Goal: Task Accomplishment & Management: Manage account settings

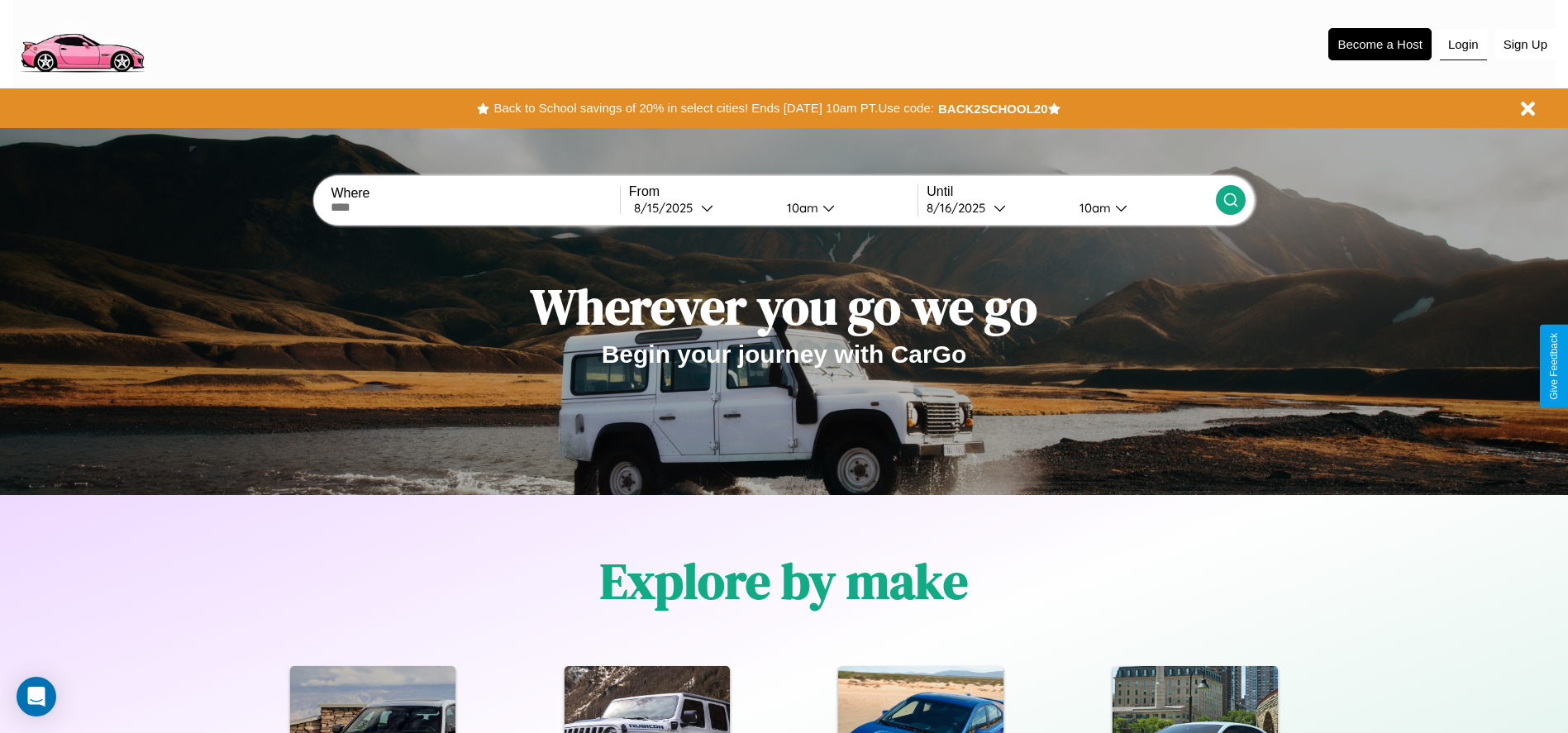
click at [1463, 44] on button "Login" at bounding box center [1463, 45] width 47 height 31
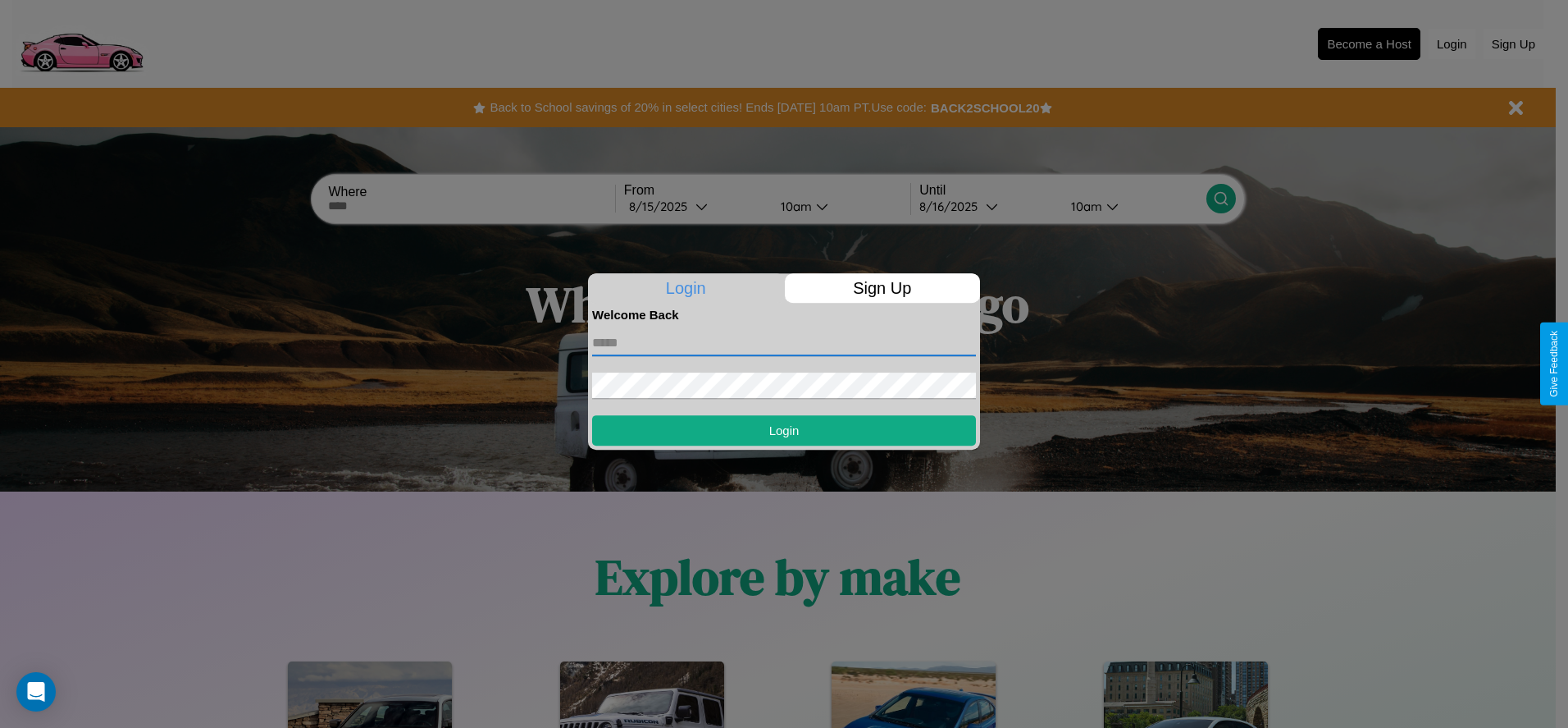
click at [784, 343] on input "text" at bounding box center [784, 343] width 383 height 26
type input "**********"
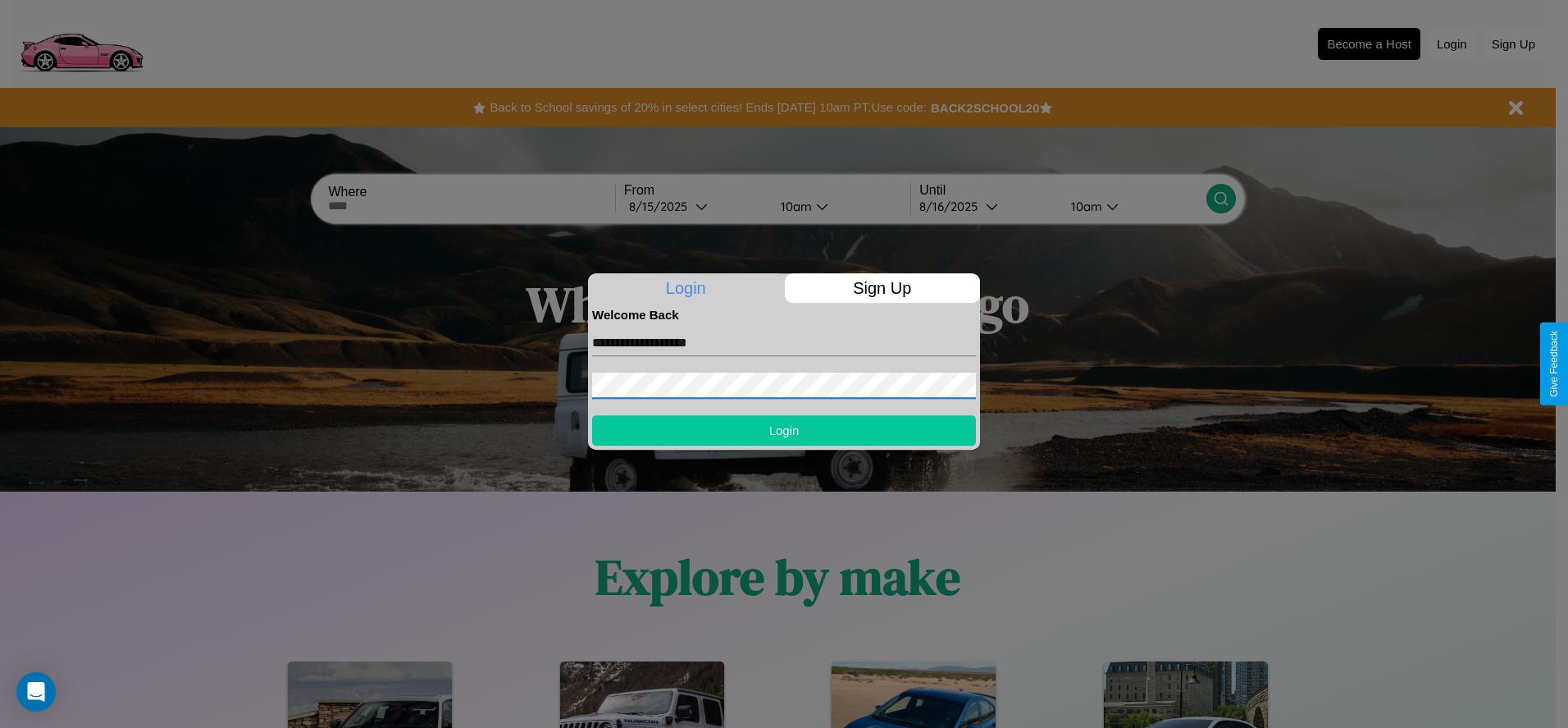
click at [784, 430] on button "Login" at bounding box center [784, 430] width 383 height 30
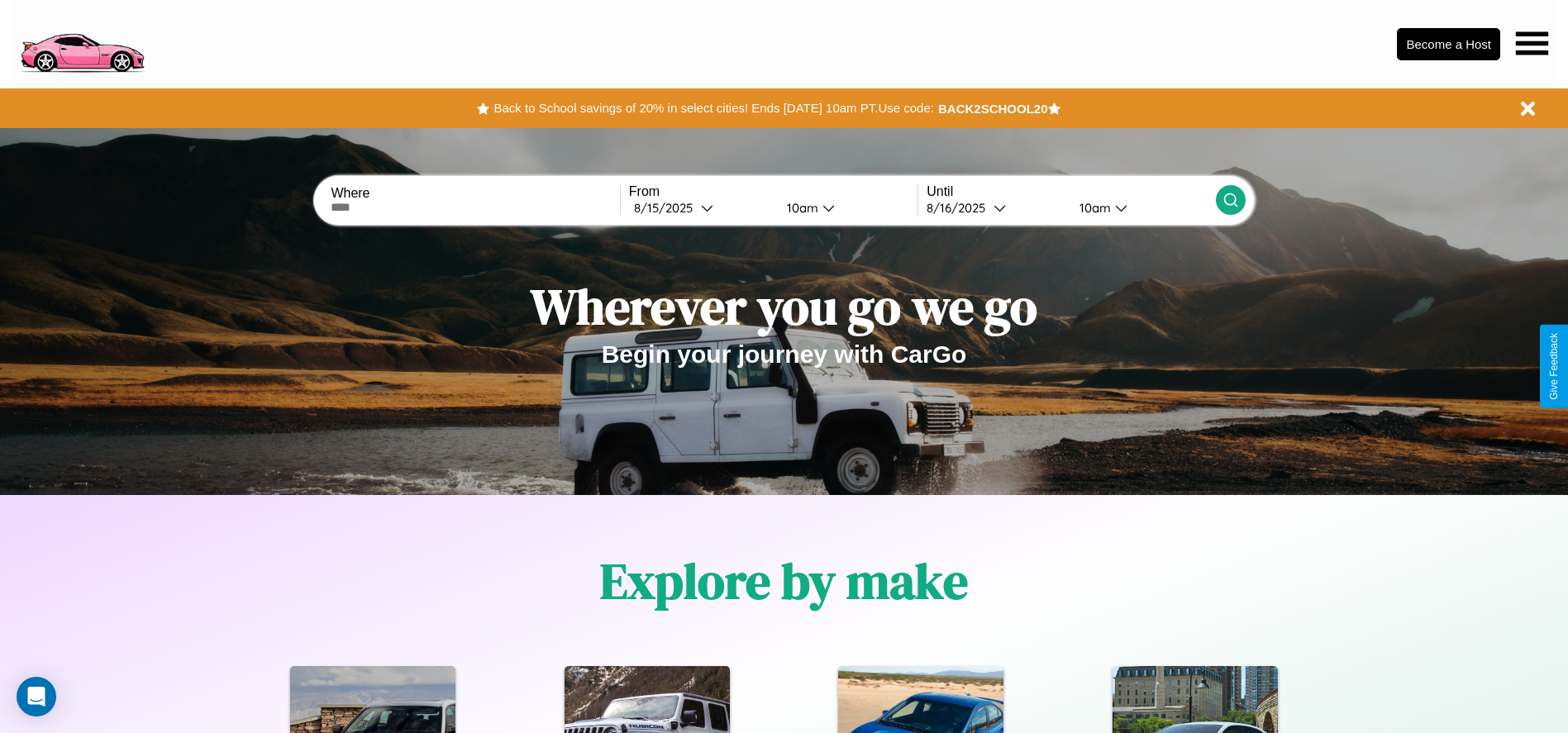
click at [1532, 43] on icon at bounding box center [1532, 43] width 32 height 24
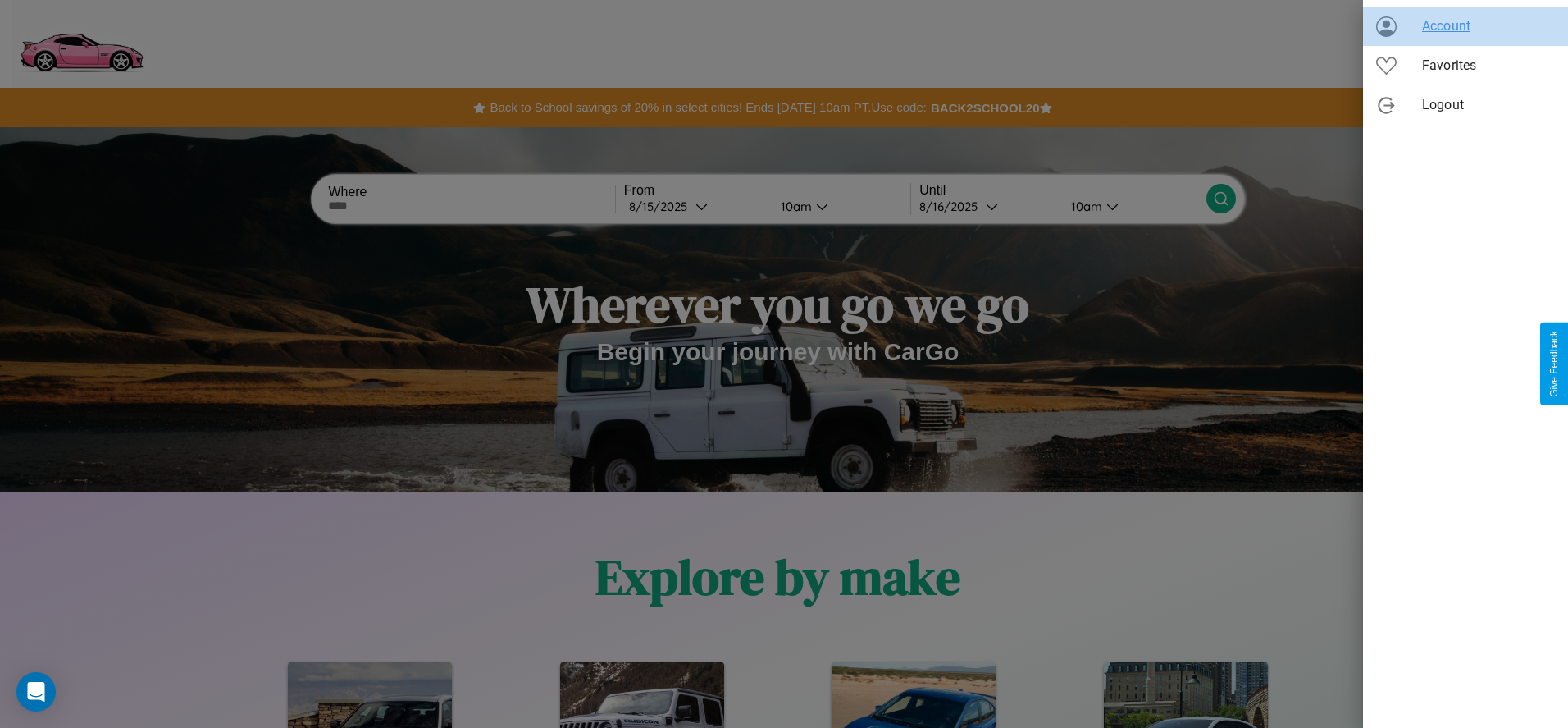
click at [1465, 26] on span "Account" at bounding box center [1488, 26] width 133 height 19
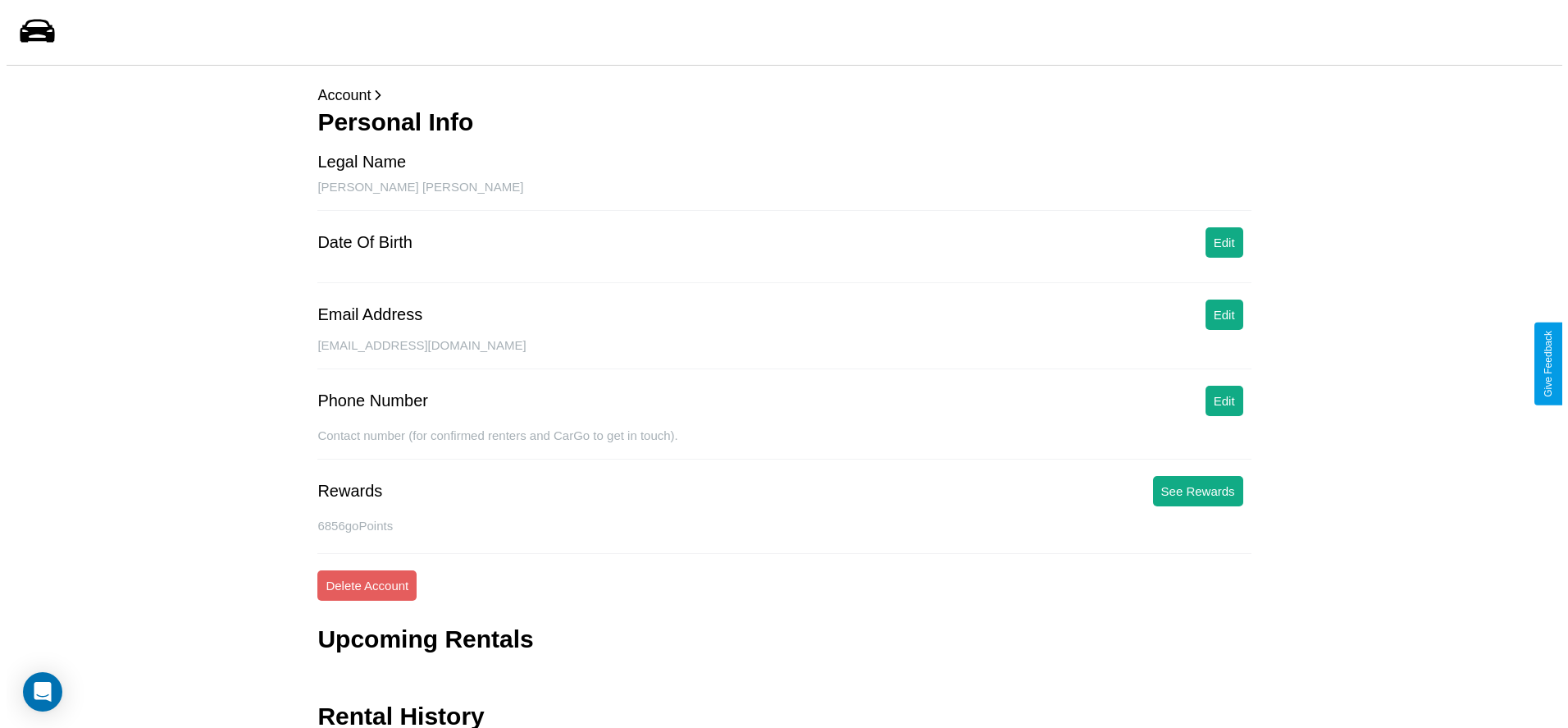
scroll to position [65, 0]
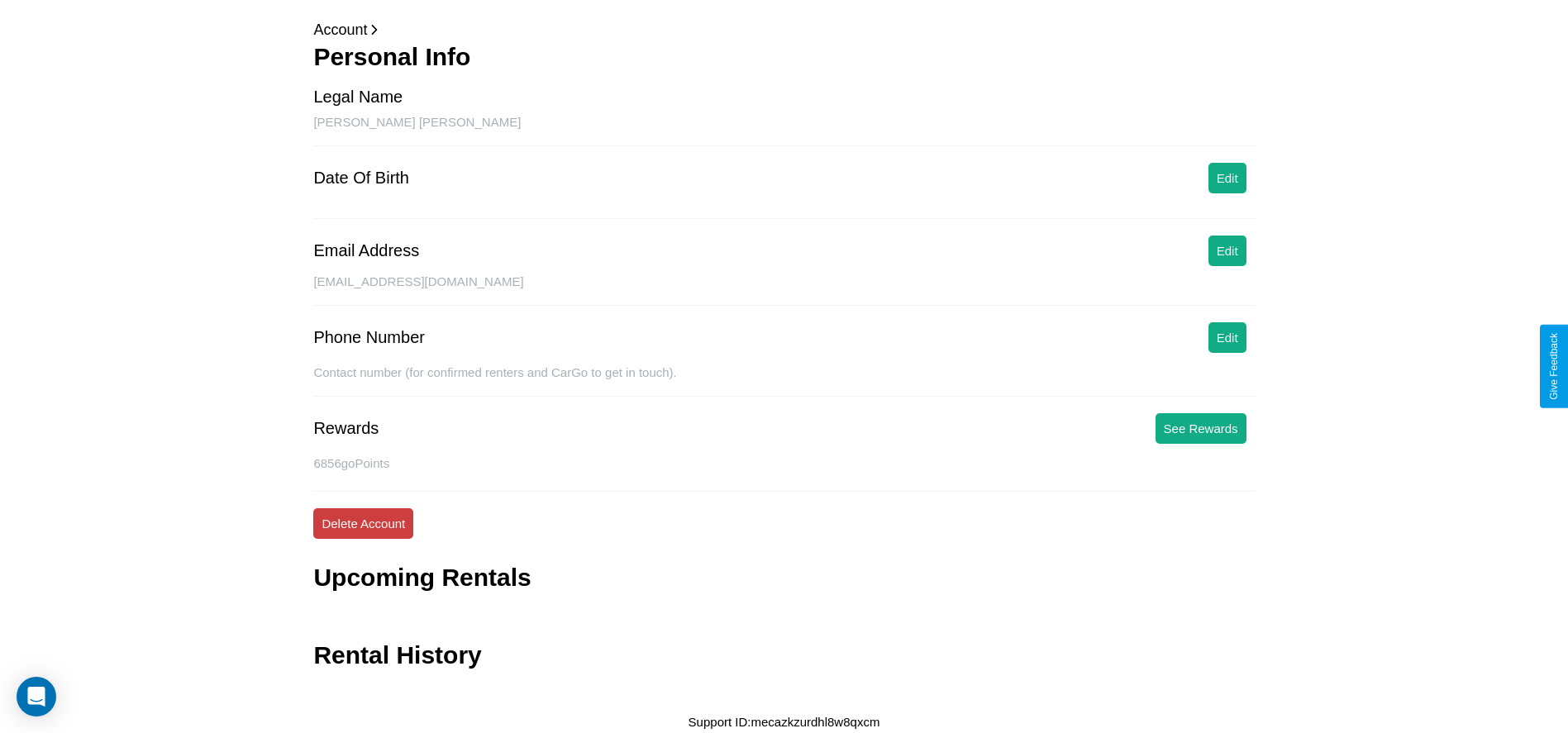
click at [363, 523] on button "Delete Account" at bounding box center [363, 522] width 100 height 30
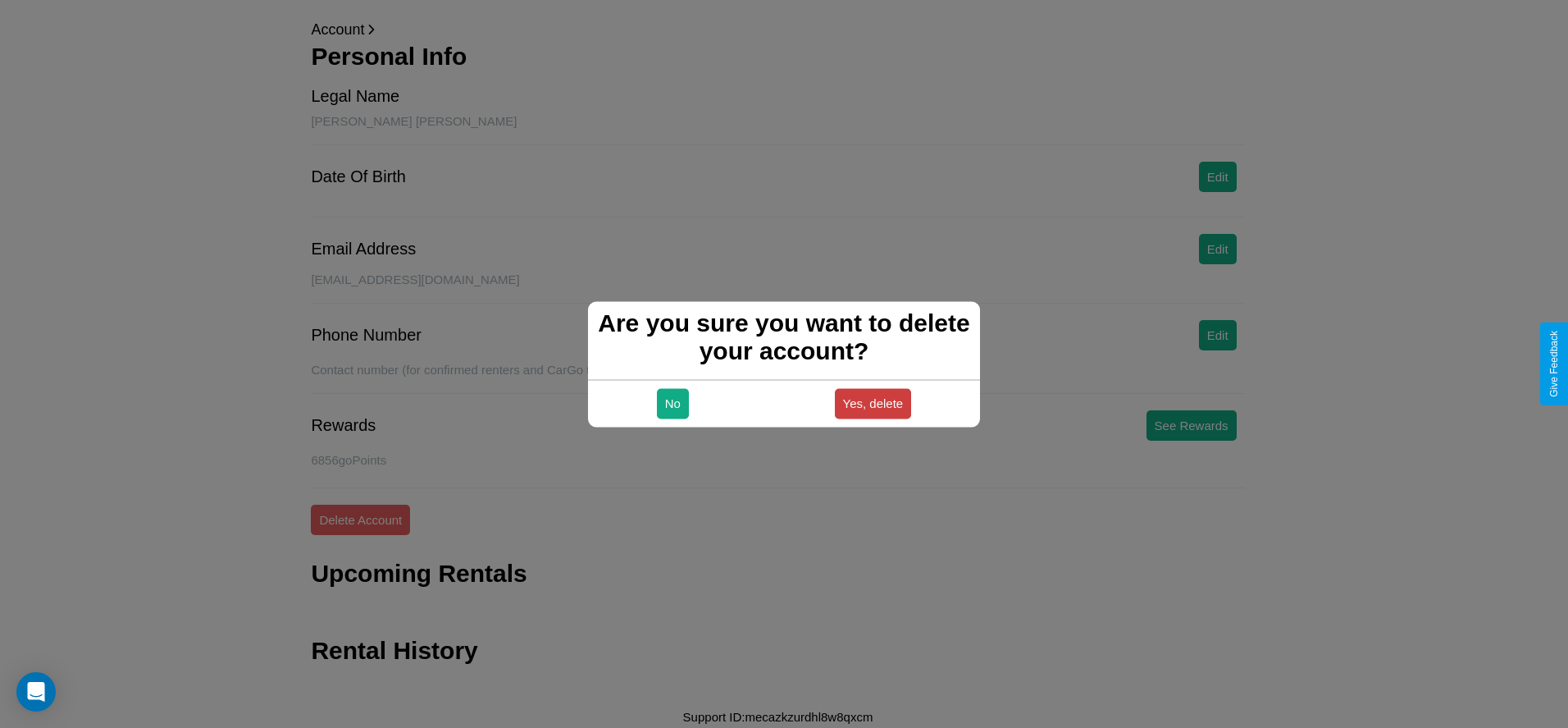
click at [873, 403] on button "Yes, delete" at bounding box center [873, 403] width 77 height 30
